Goal: Find contact information: Find contact information

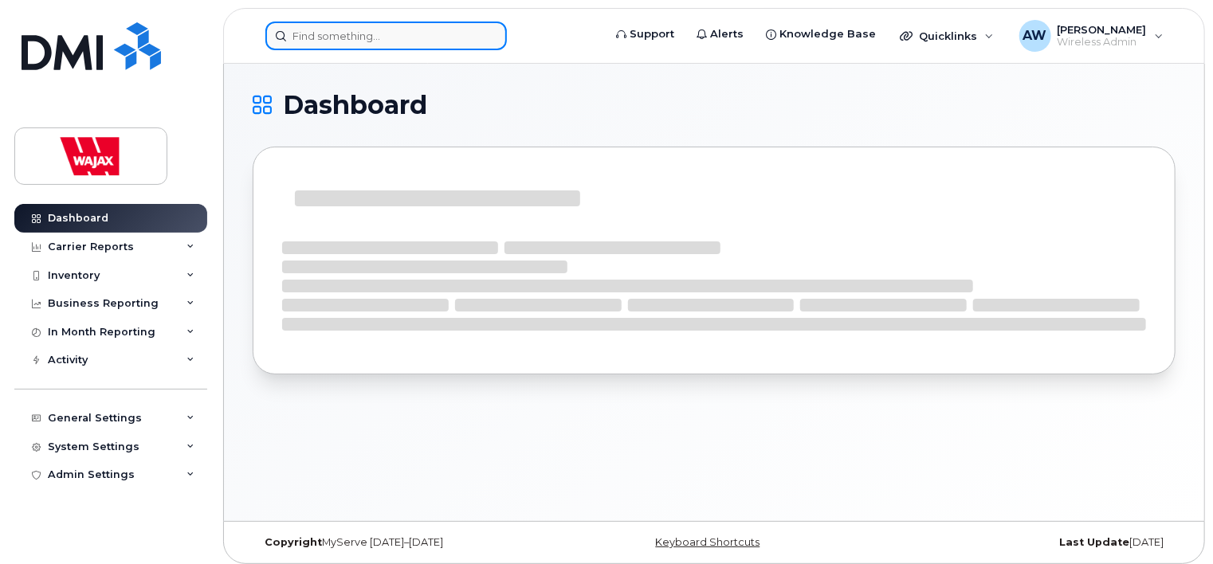
click at [382, 35] on input at bounding box center [385, 36] width 241 height 29
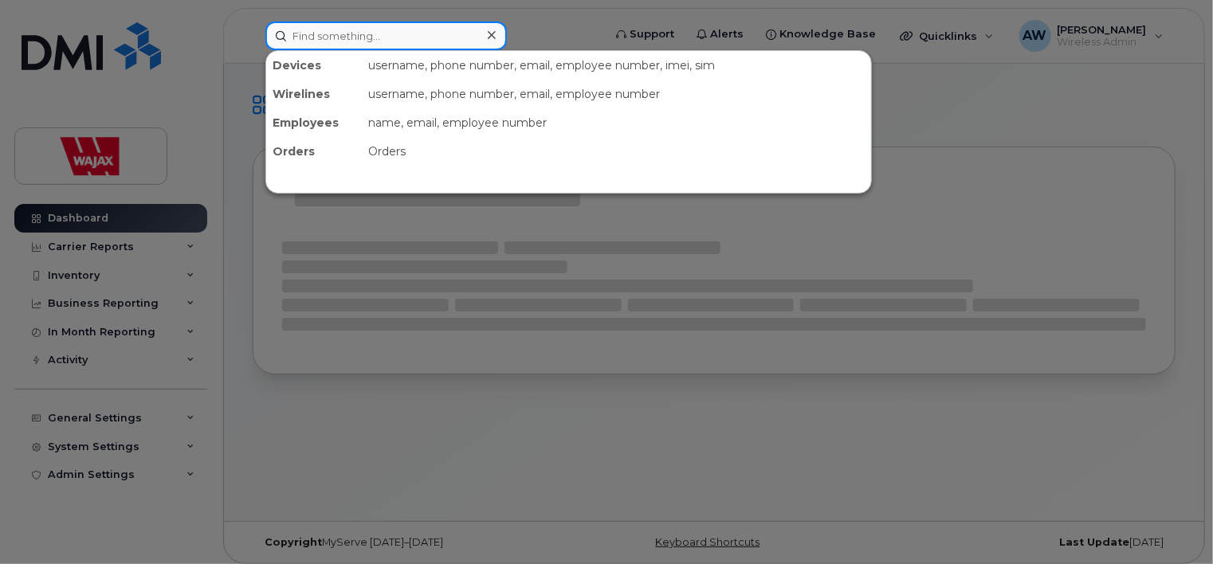
paste input "[PERSON_NAME]"
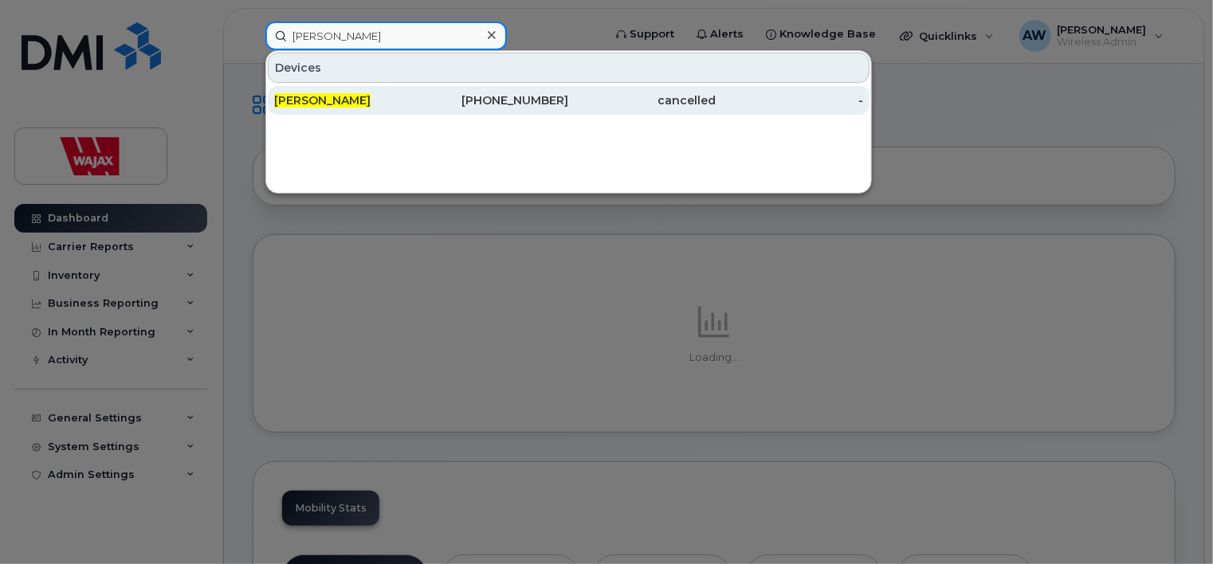
type input "[PERSON_NAME]"
click at [377, 102] on div "[PERSON_NAME]" at bounding box center [347, 100] width 147 height 16
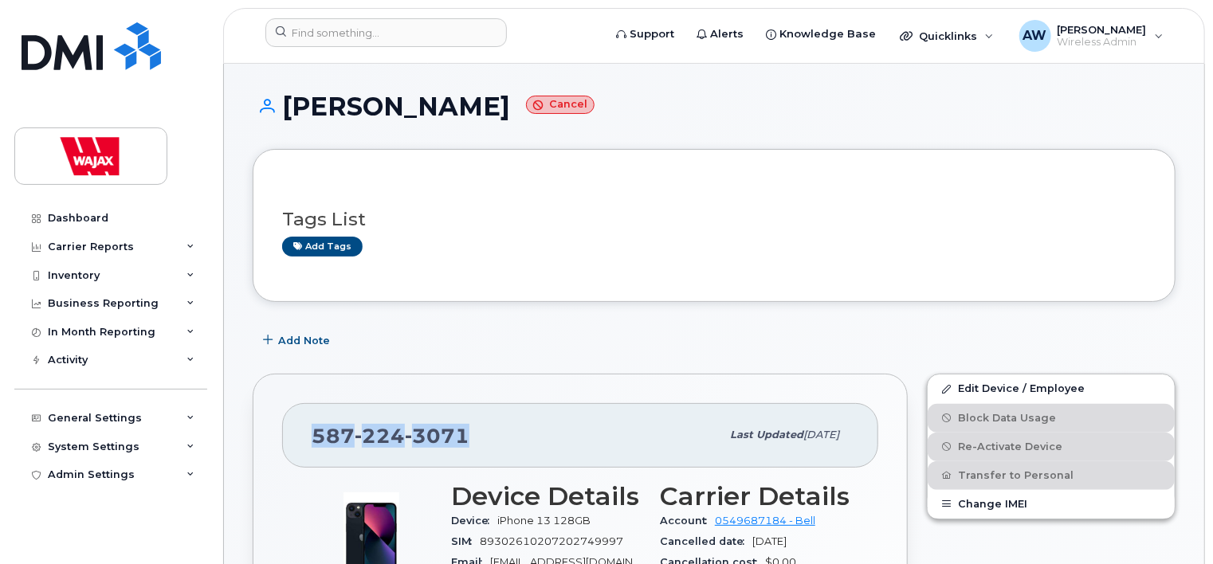
drag, startPoint x: 475, startPoint y: 437, endPoint x: 223, endPoint y: 441, distance: 251.8
copy span "587 224 3071"
